Goal: Task Accomplishment & Management: Manage account settings

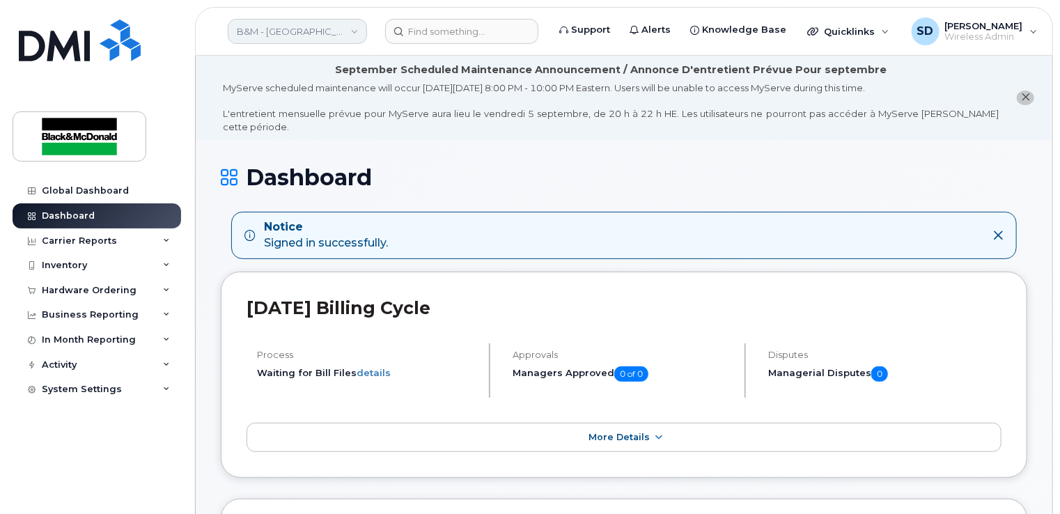
click at [354, 33] on link "B&M - Quebec" at bounding box center [297, 31] width 139 height 25
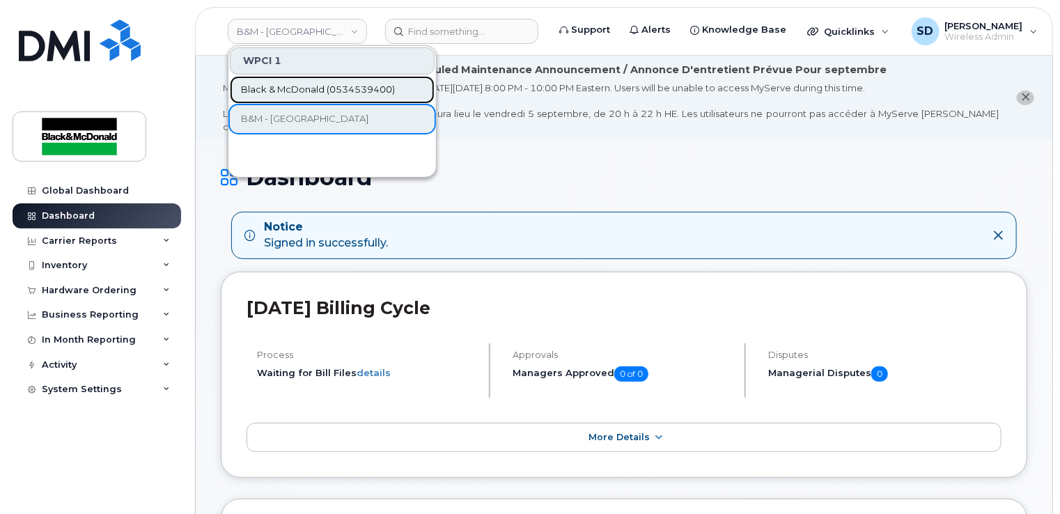
click at [307, 91] on span "Black & McDonald (0534539400)" at bounding box center [318, 90] width 154 height 14
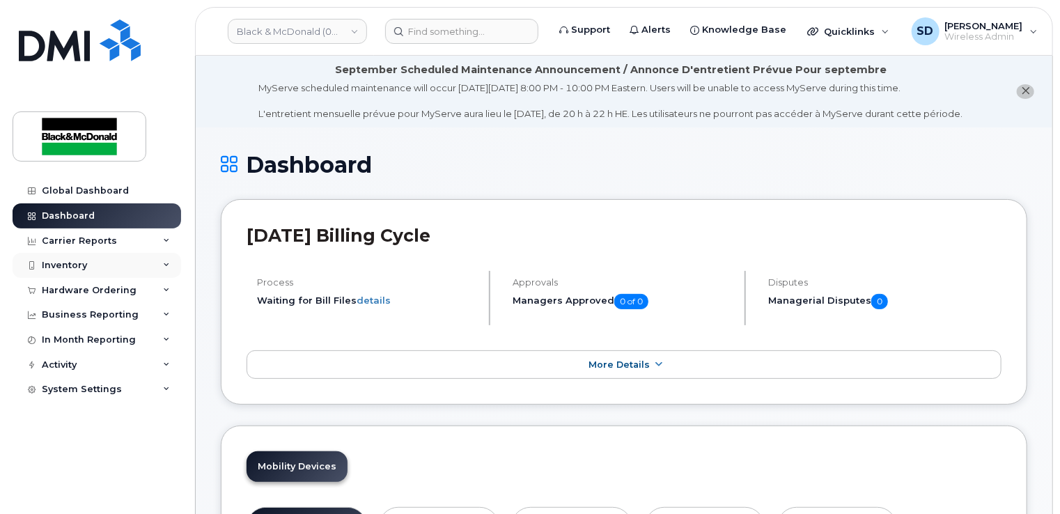
click at [77, 263] on div "Inventory" at bounding box center [64, 265] width 45 height 11
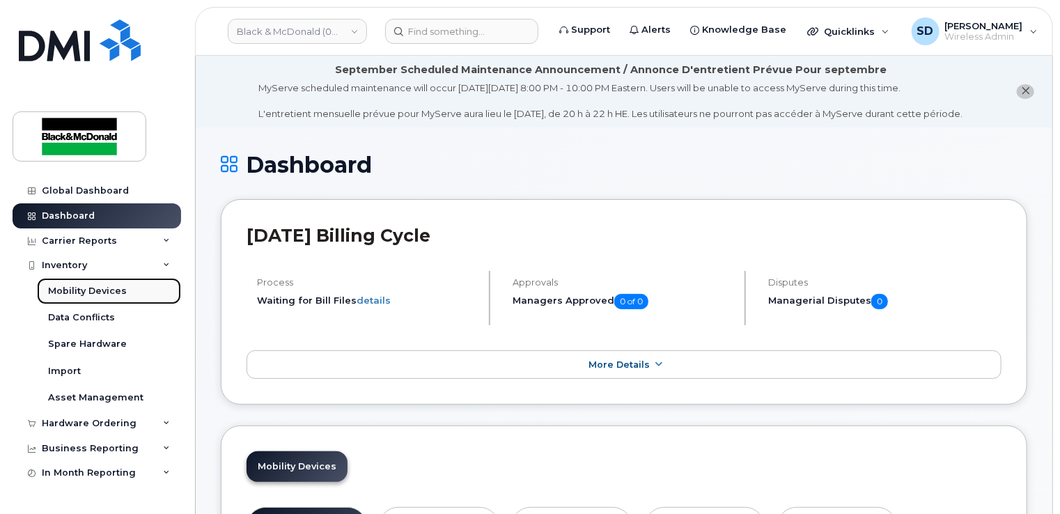
click at [75, 294] on div "Mobility Devices" at bounding box center [87, 291] width 79 height 13
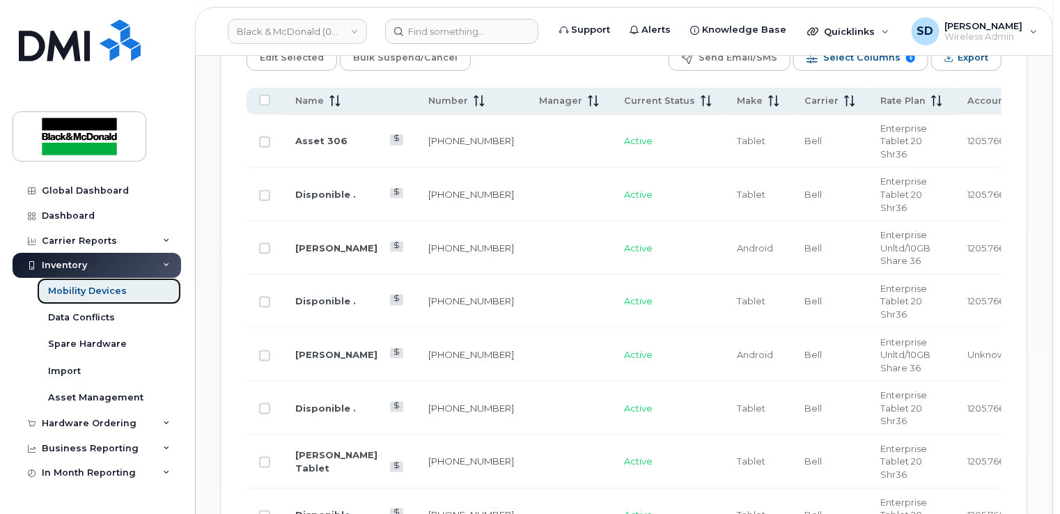
scroll to position [810, 0]
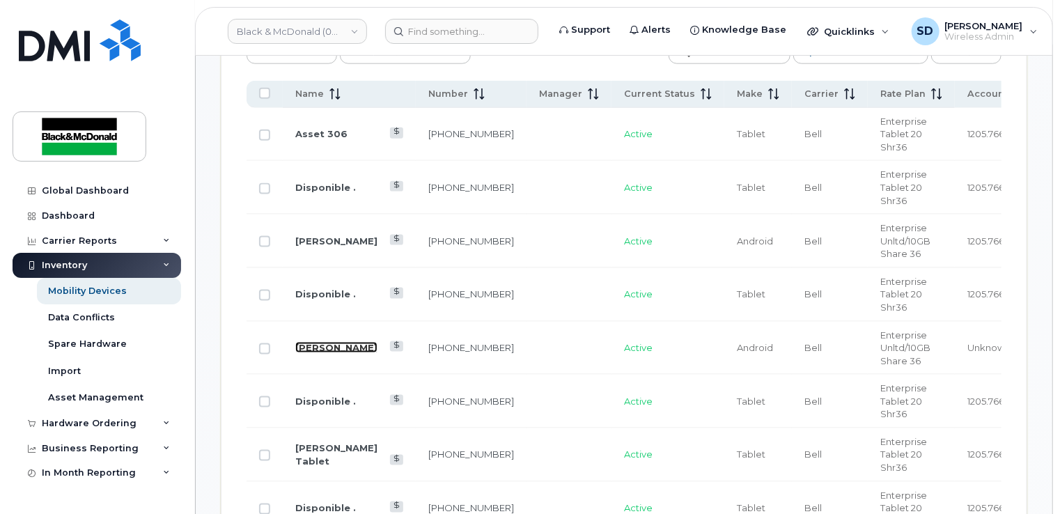
click at [314, 342] on link "[PERSON_NAME]" at bounding box center [336, 347] width 82 height 11
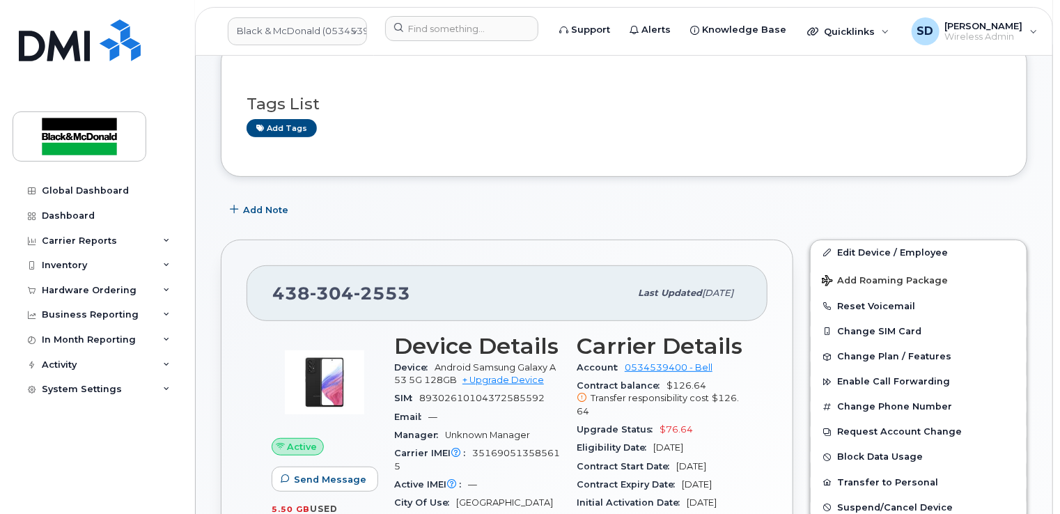
scroll to position [209, 0]
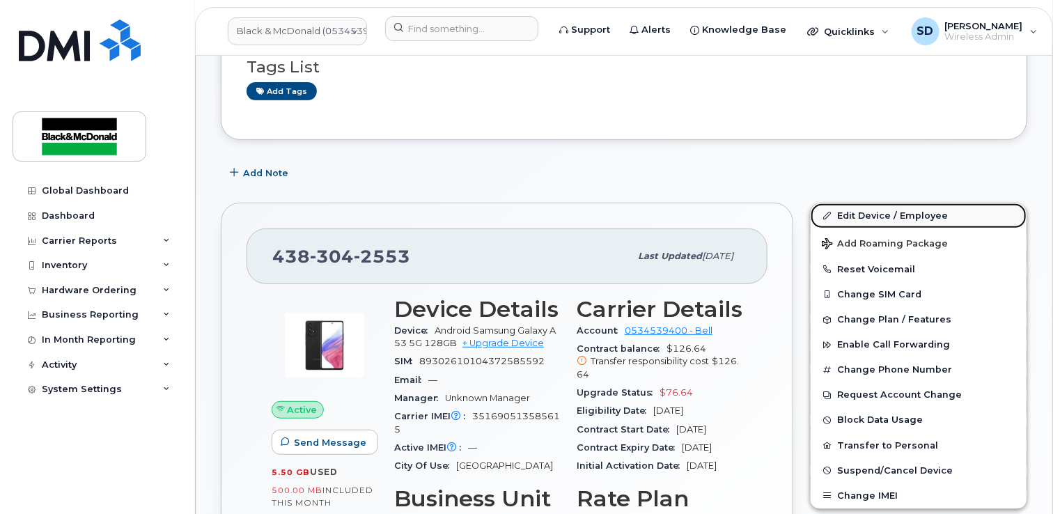
click at [886, 203] on link "Edit Device / Employee" at bounding box center [919, 215] width 216 height 25
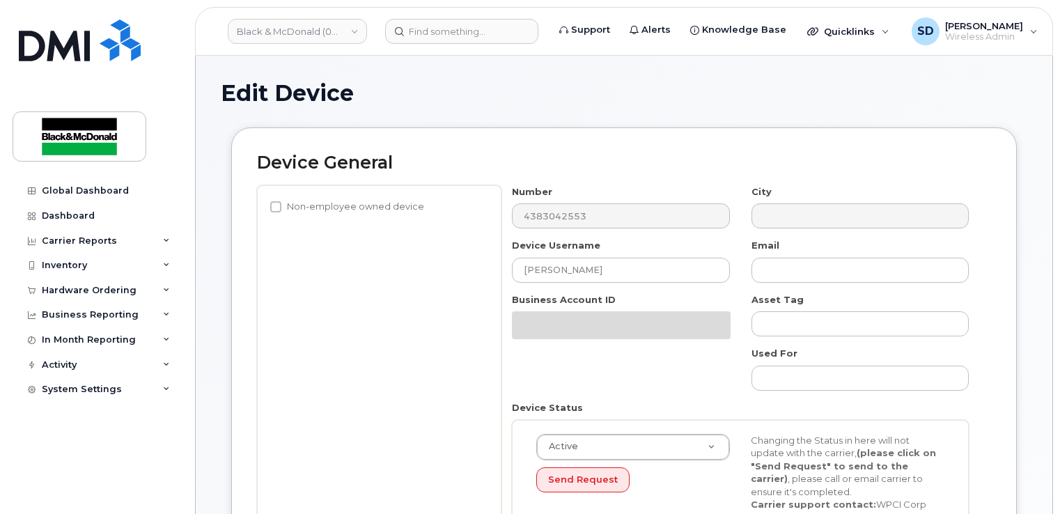
select select "91390"
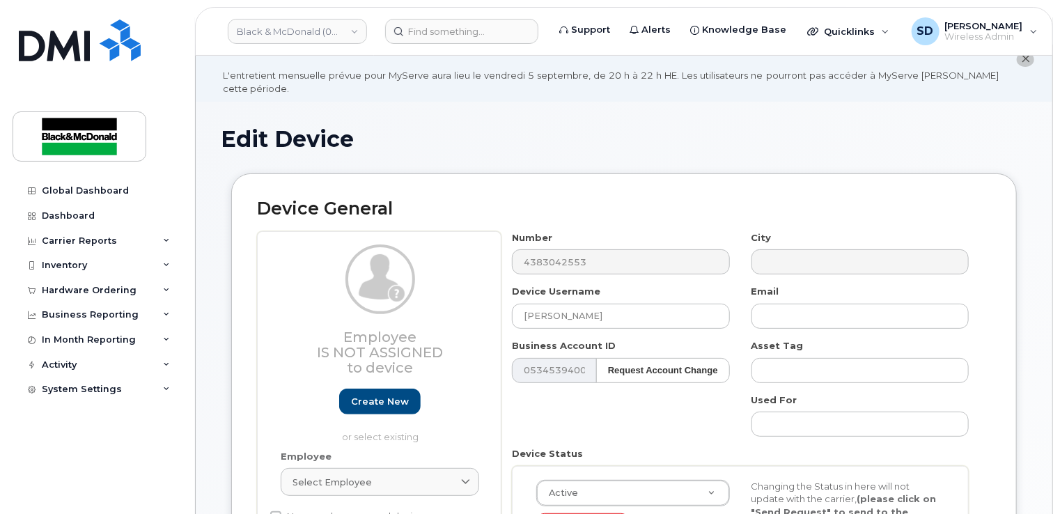
scroll to position [70, 0]
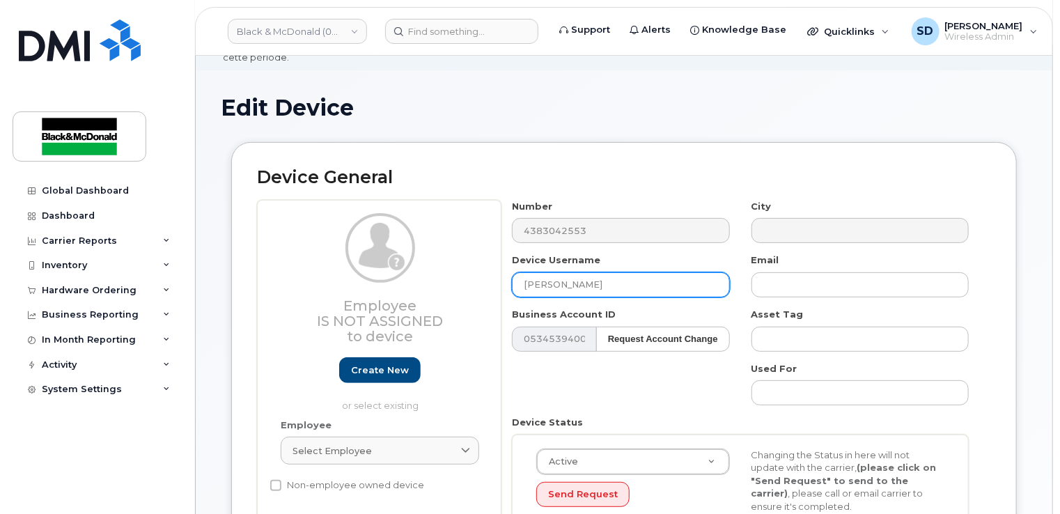
drag, startPoint x: 608, startPoint y: 277, endPoint x: 385, endPoint y: 265, distance: 223.2
click at [385, 265] on div "Employee Is not assigned to device Create new or select existing Employee Selec…" at bounding box center [624, 388] width 734 height 376
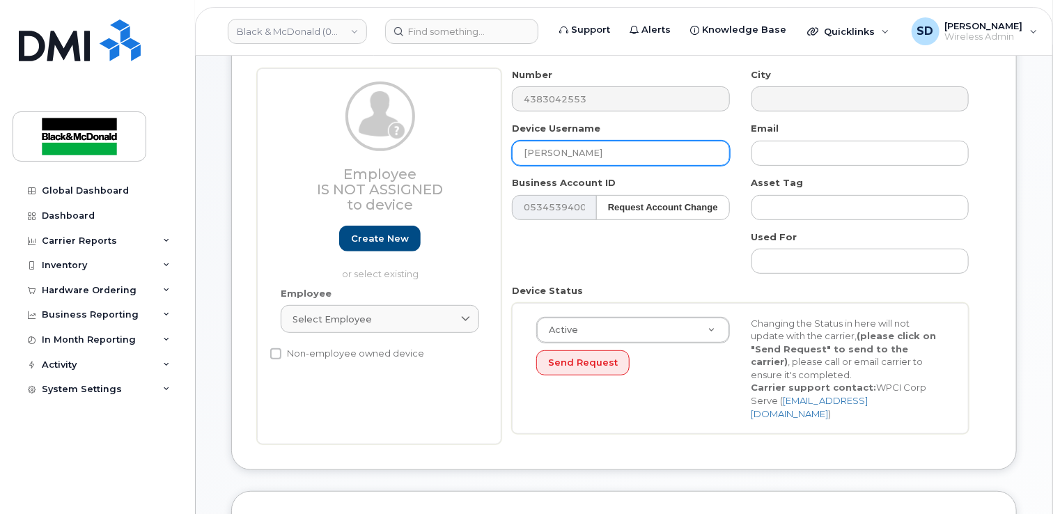
scroll to position [209, 0]
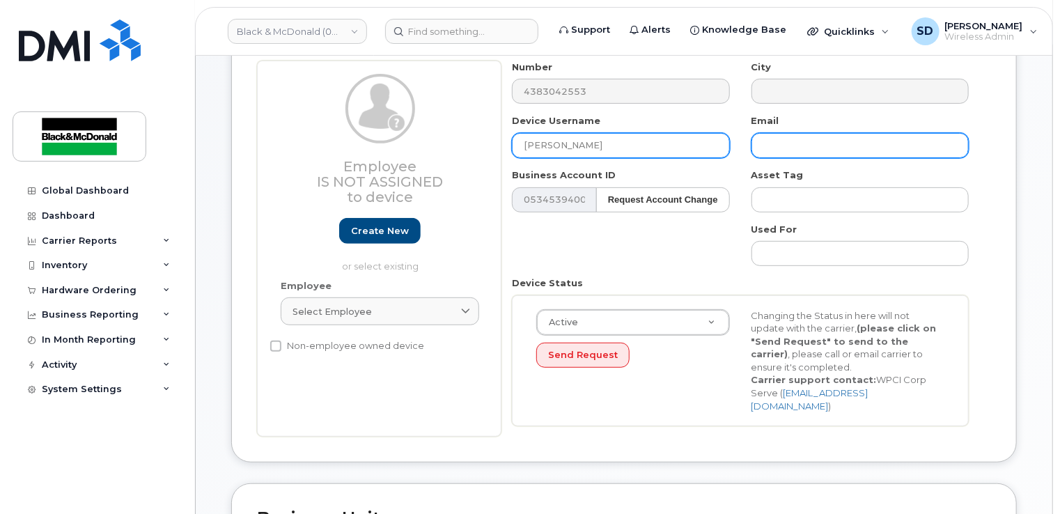
type input "[PERSON_NAME]"
click at [811, 134] on input "text" at bounding box center [859, 145] width 217 height 25
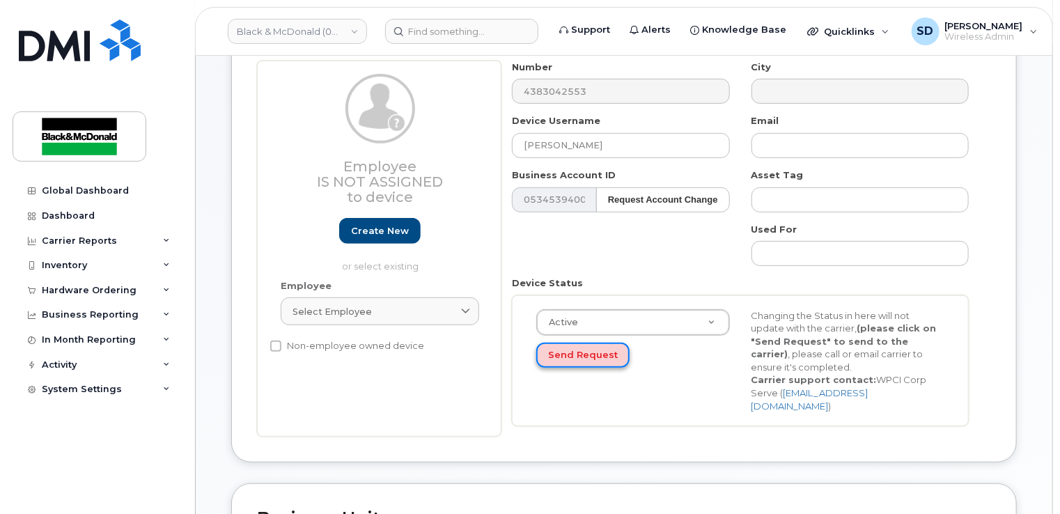
click at [571, 344] on button "Send Request" at bounding box center [582, 356] width 93 height 26
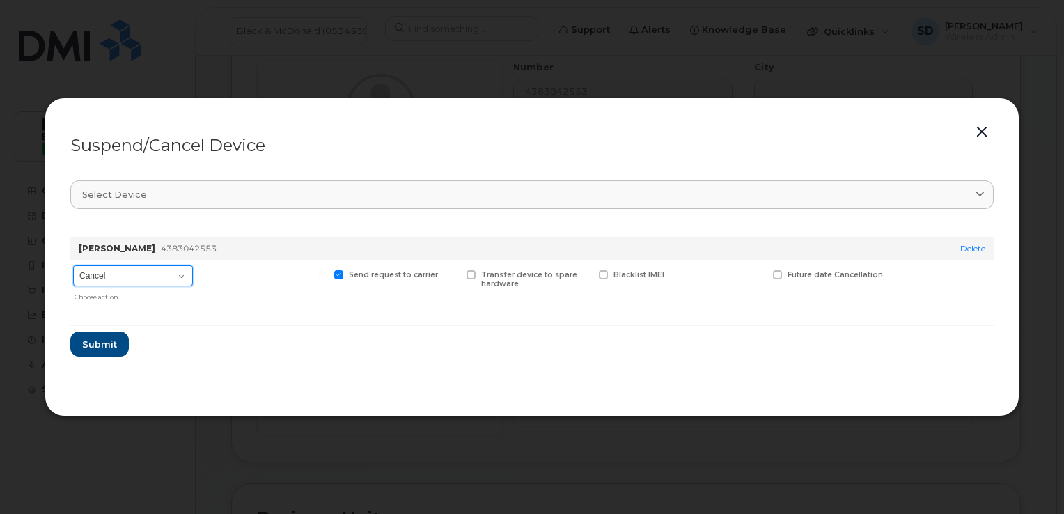
click at [183, 274] on select "Cancel Suspend - Extend Suspension Suspend - Reduced Rate Suspend - Full Rate S…" at bounding box center [133, 275] width 120 height 21
click at [978, 132] on button "button" at bounding box center [982, 133] width 21 height 20
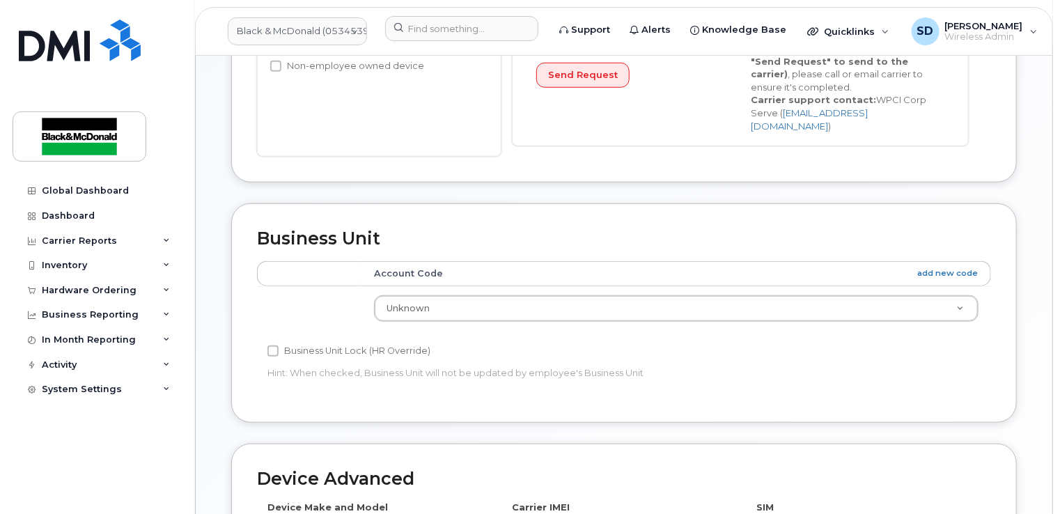
scroll to position [557, 0]
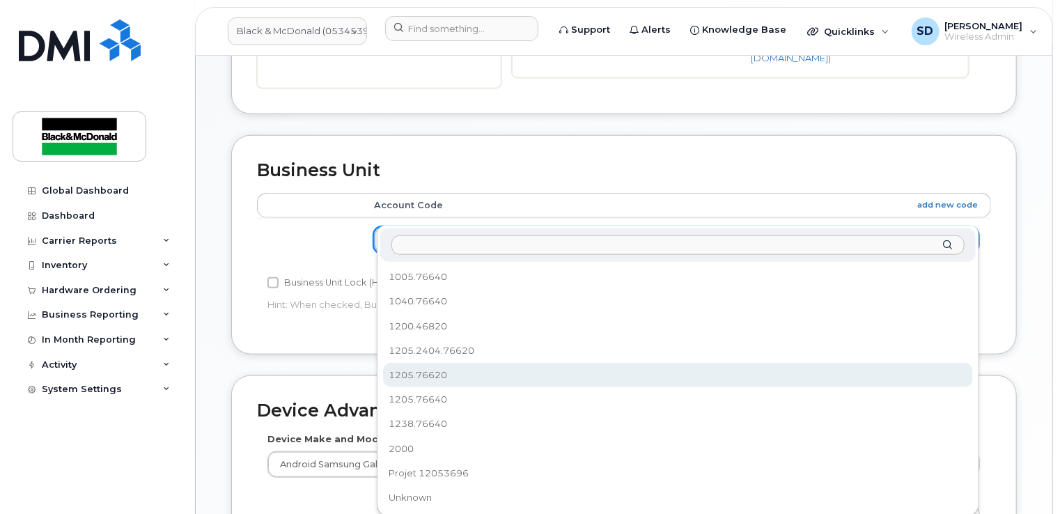
select select "3361565"
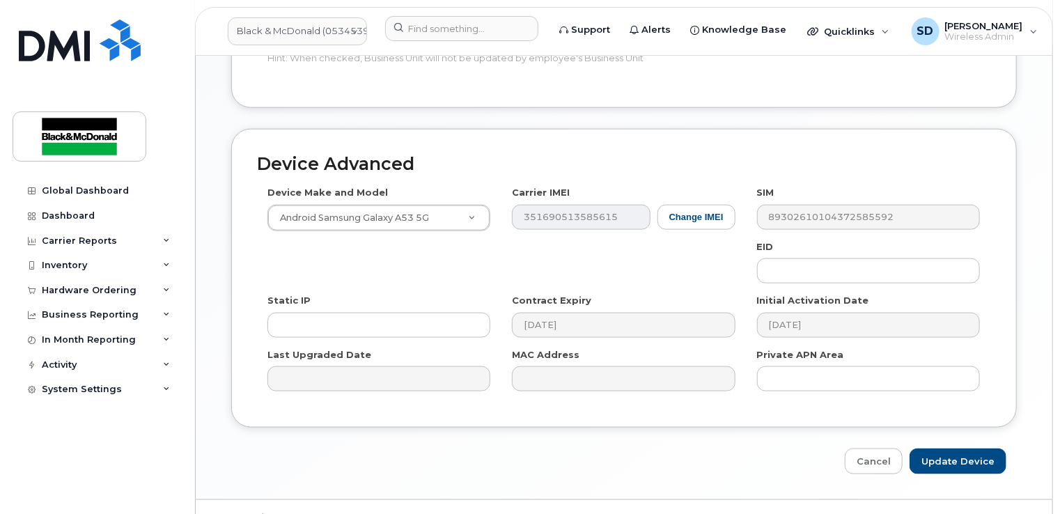
scroll to position [805, 0]
click at [967, 447] on input "Update Device" at bounding box center [958, 460] width 97 height 26
type input "Saving..."
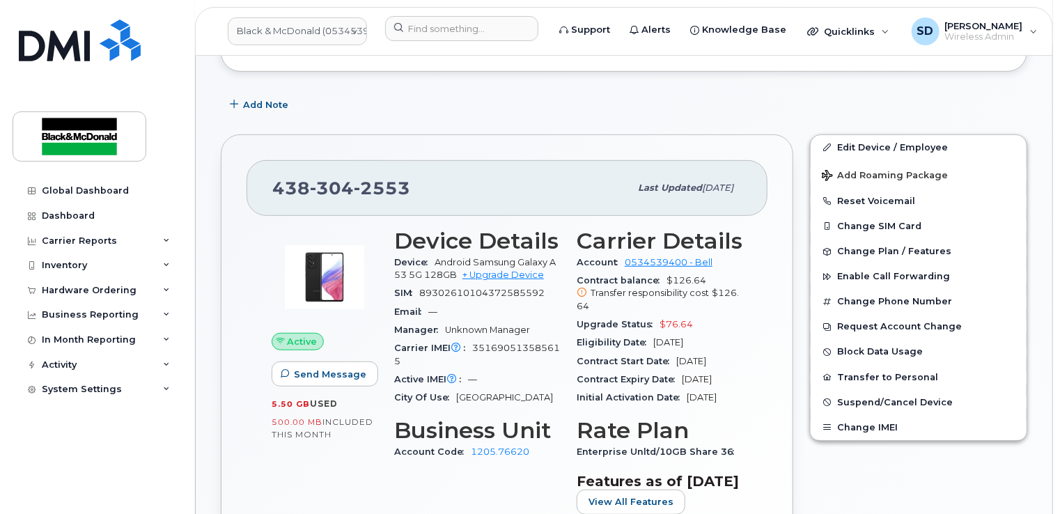
scroll to position [279, 0]
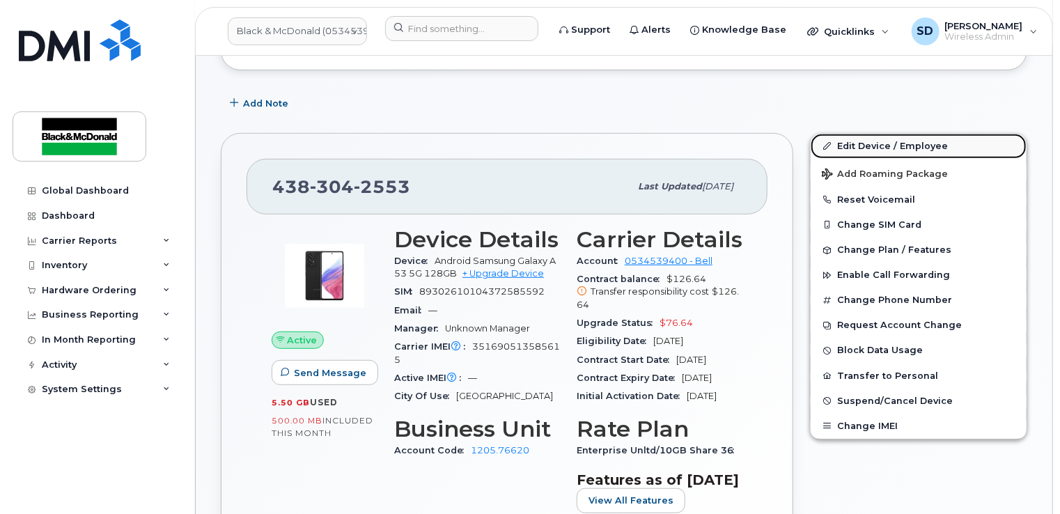
click at [897, 134] on link "Edit Device / Employee" at bounding box center [919, 146] width 216 height 25
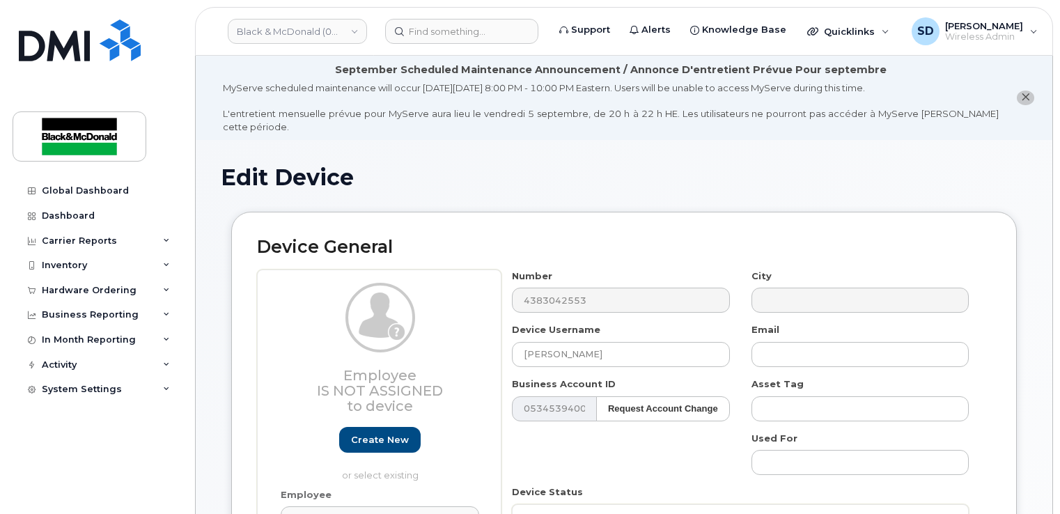
select select "3361565"
click at [795, 270] on div "City" at bounding box center [860, 292] width 239 height 44
click at [786, 342] on input "text" at bounding box center [859, 354] width 217 height 25
paste input "[EMAIL_ADDRESS][DOMAIN_NAME]"
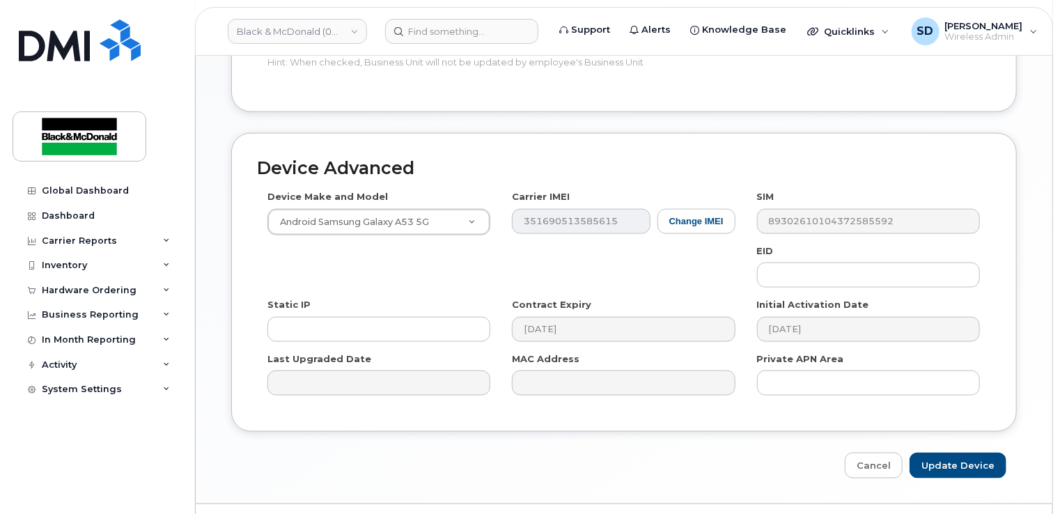
scroll to position [805, 0]
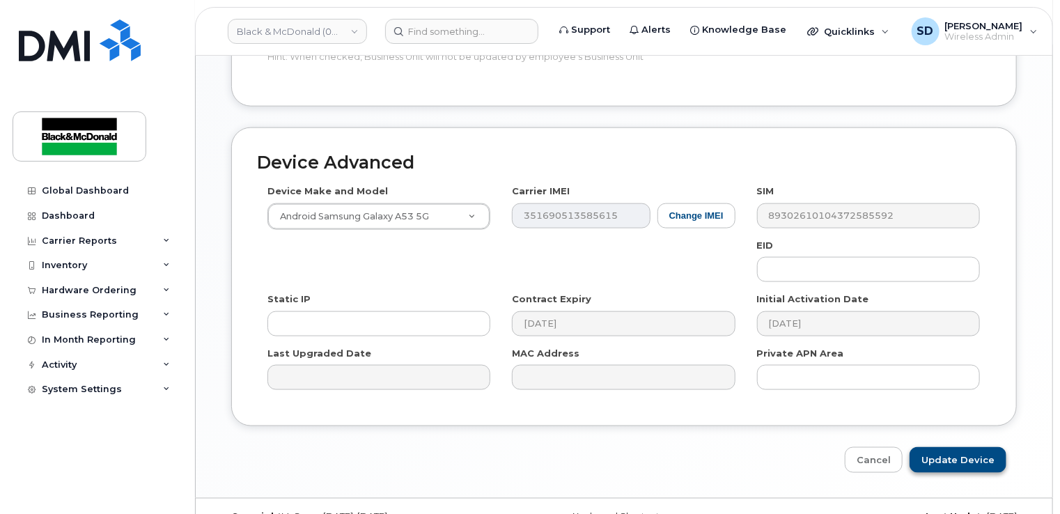
type input "[EMAIL_ADDRESS][DOMAIN_NAME]"
click at [941, 447] on input "Update Device" at bounding box center [958, 460] width 97 height 26
type input "Saving..."
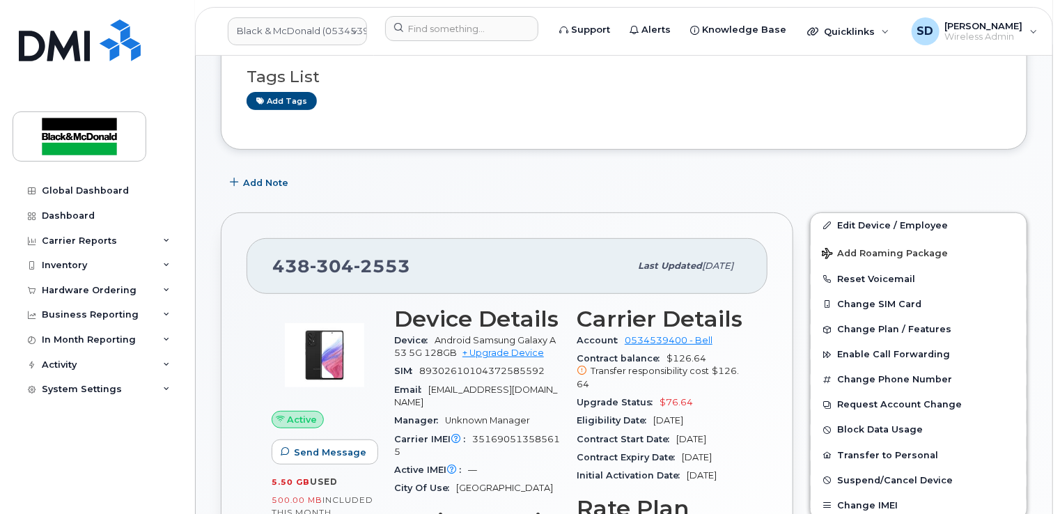
scroll to position [348, 0]
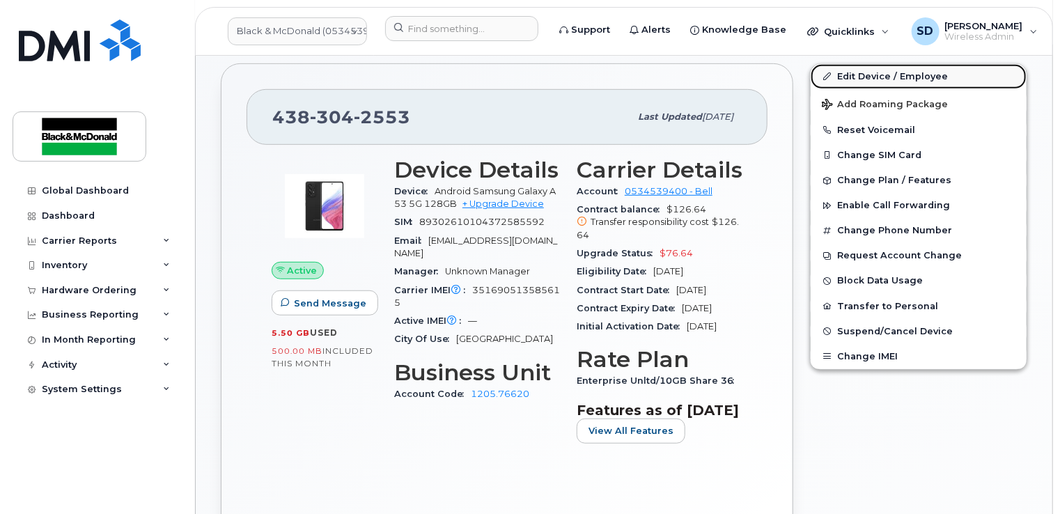
click at [879, 64] on link "Edit Device / Employee" at bounding box center [919, 76] width 216 height 25
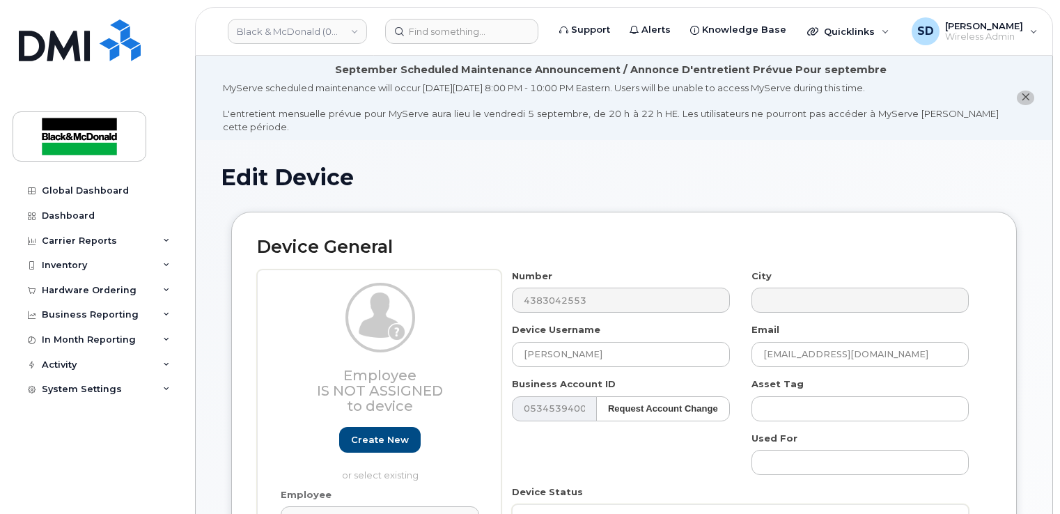
select select "3361565"
click at [1028, 93] on icon "close notification" at bounding box center [1025, 97] width 9 height 9
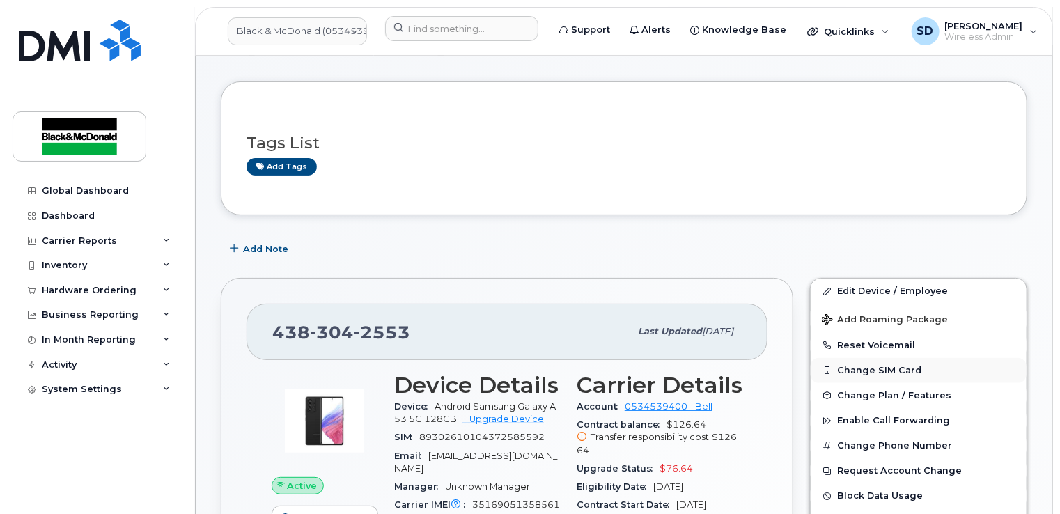
scroll to position [139, 0]
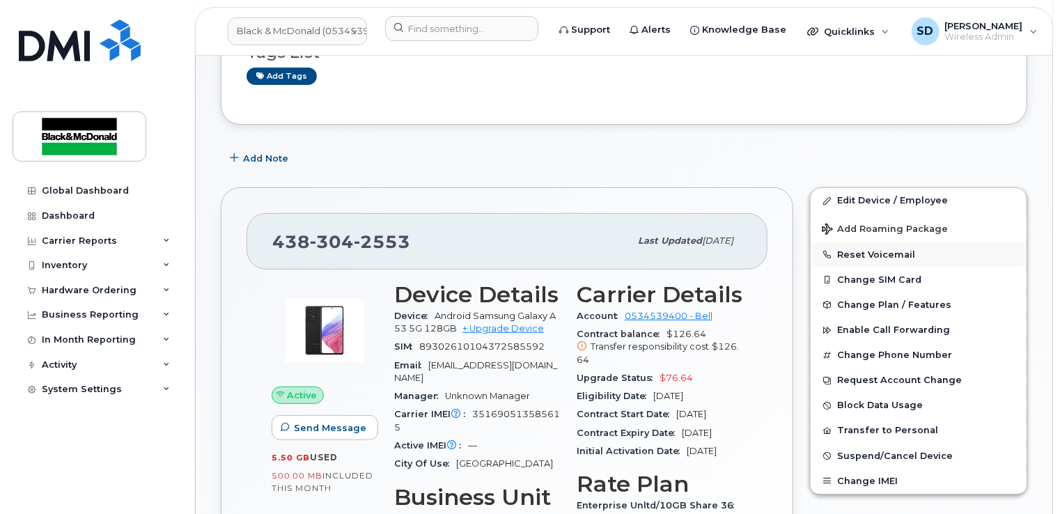
click at [876, 253] on button "Reset Voicemail" at bounding box center [919, 254] width 216 height 25
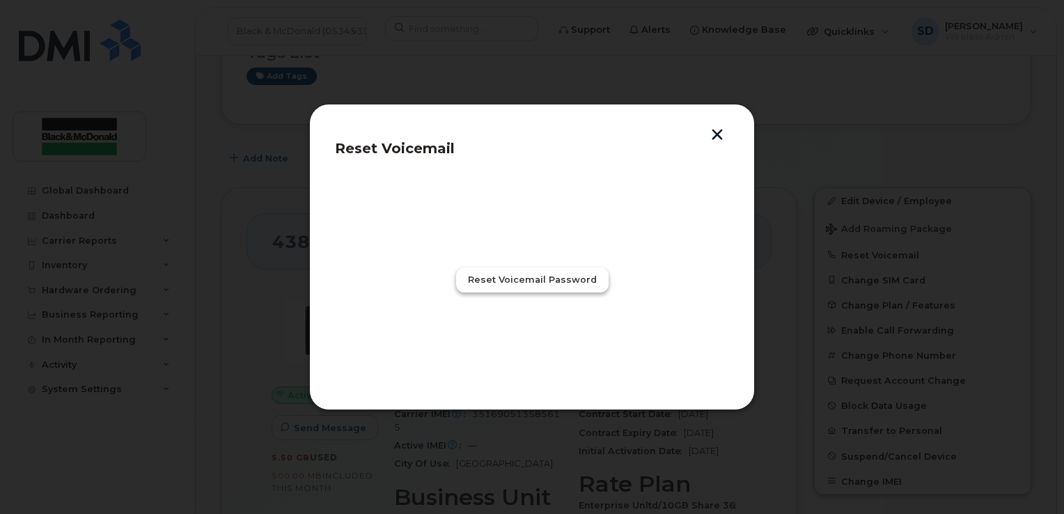
click at [496, 279] on span "Reset Voicemail Password" at bounding box center [532, 279] width 129 height 13
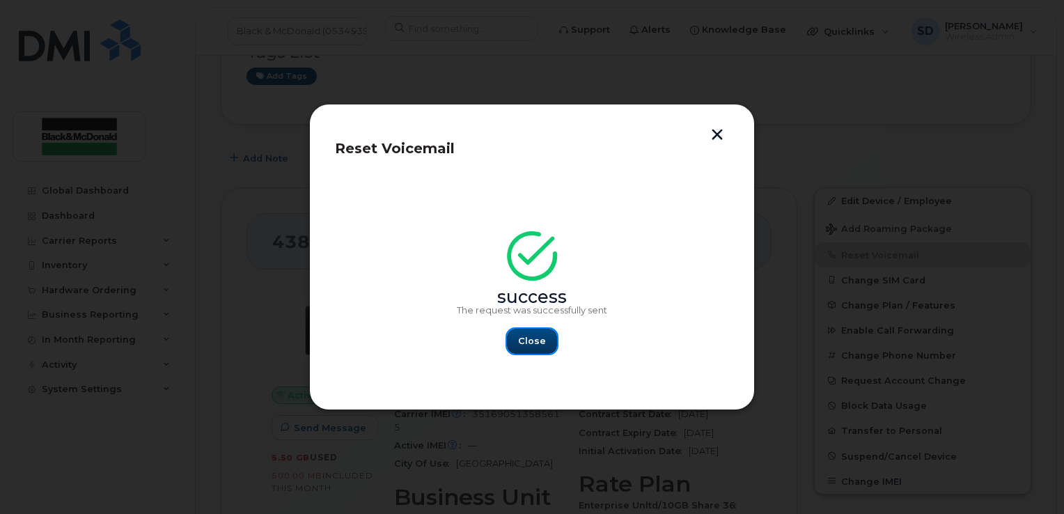
click at [540, 341] on span "Close" at bounding box center [532, 340] width 28 height 13
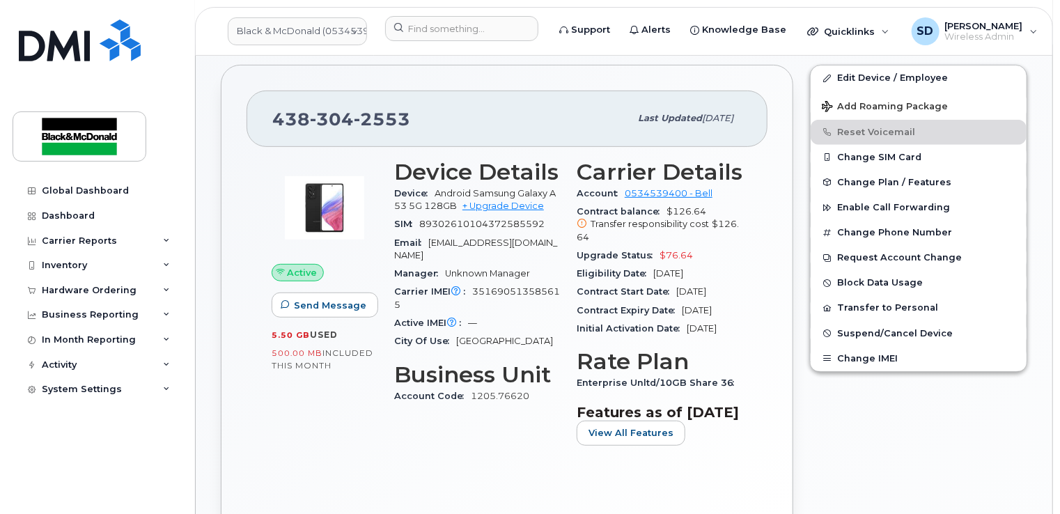
scroll to position [279, 0]
